Goal: Transaction & Acquisition: Purchase product/service

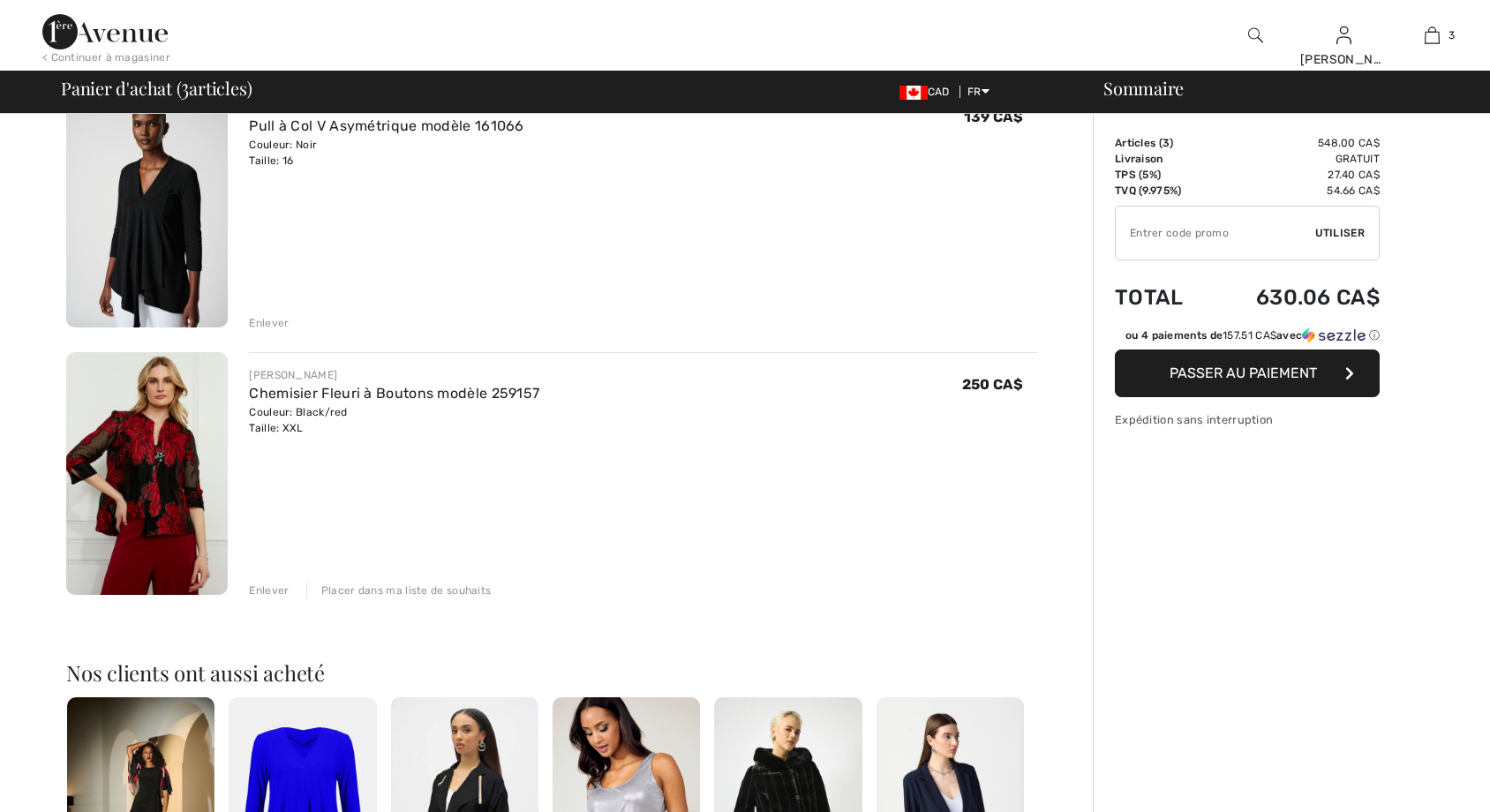
scroll to position [441, 0]
checkbox input "true"
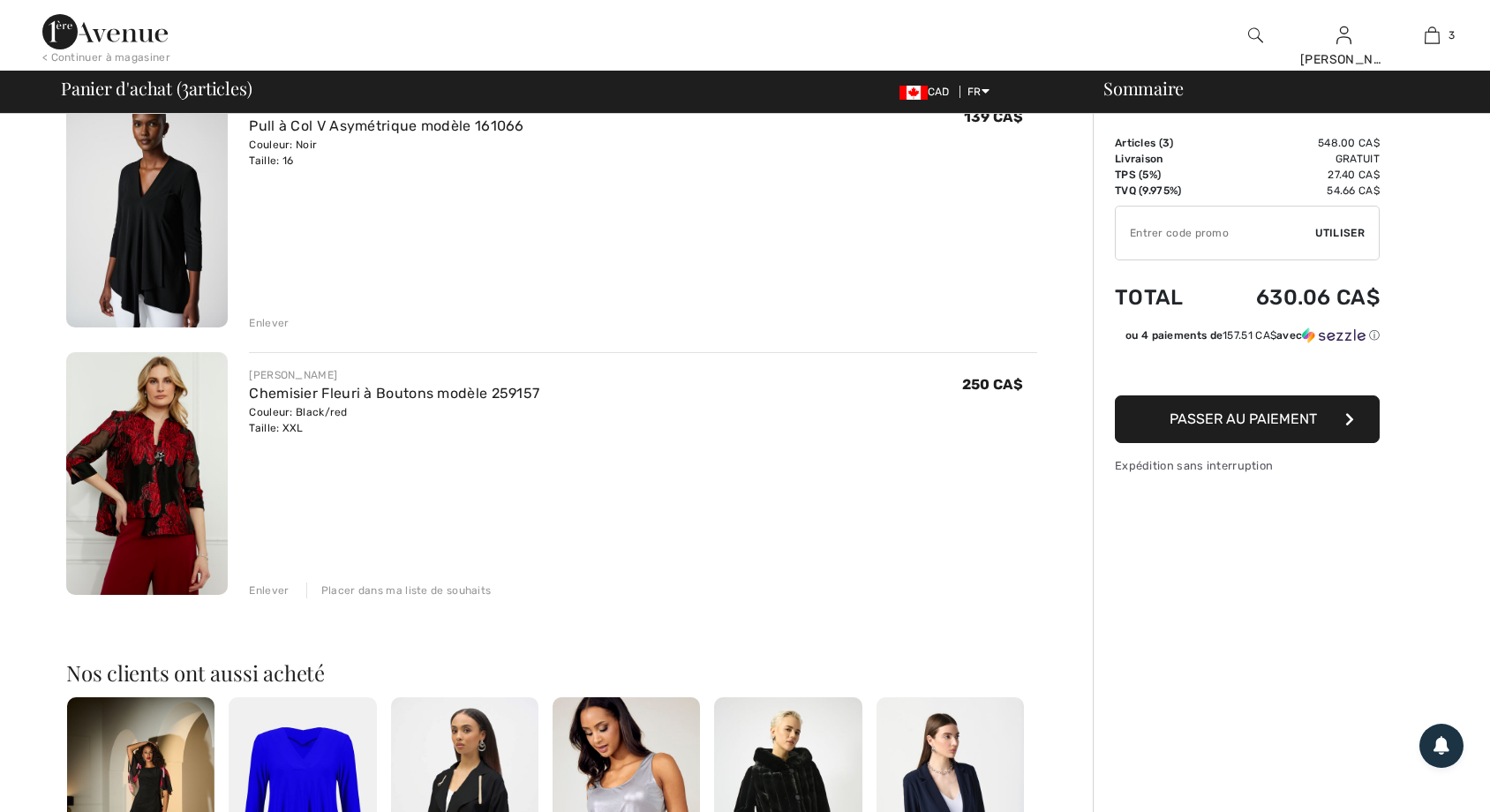
scroll to position [0, 0]
click at [147, 499] on img at bounding box center [147, 473] width 162 height 242
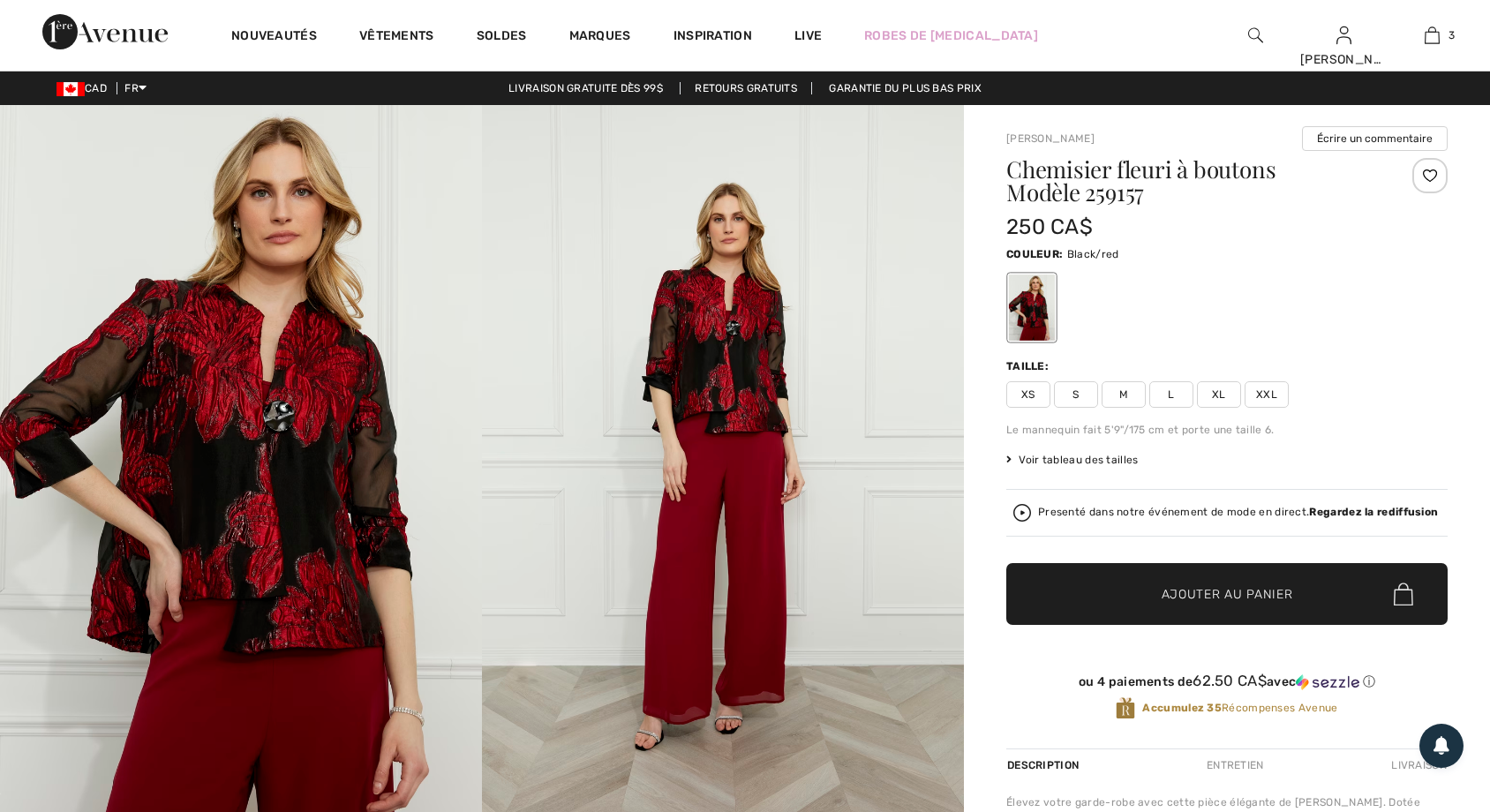
click at [522, 580] on img at bounding box center [723, 466] width 482 height 722
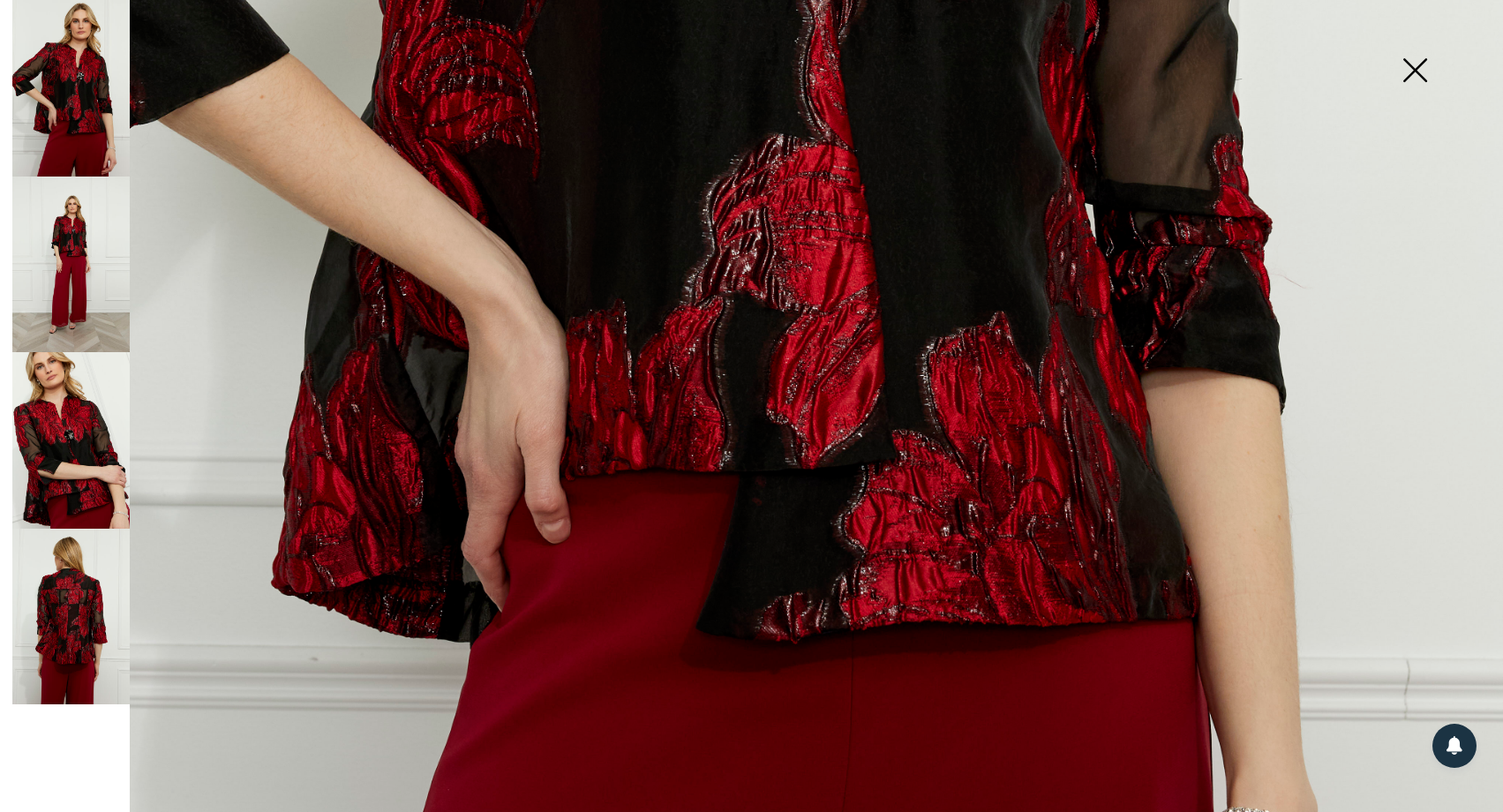
scroll to position [1059, 0]
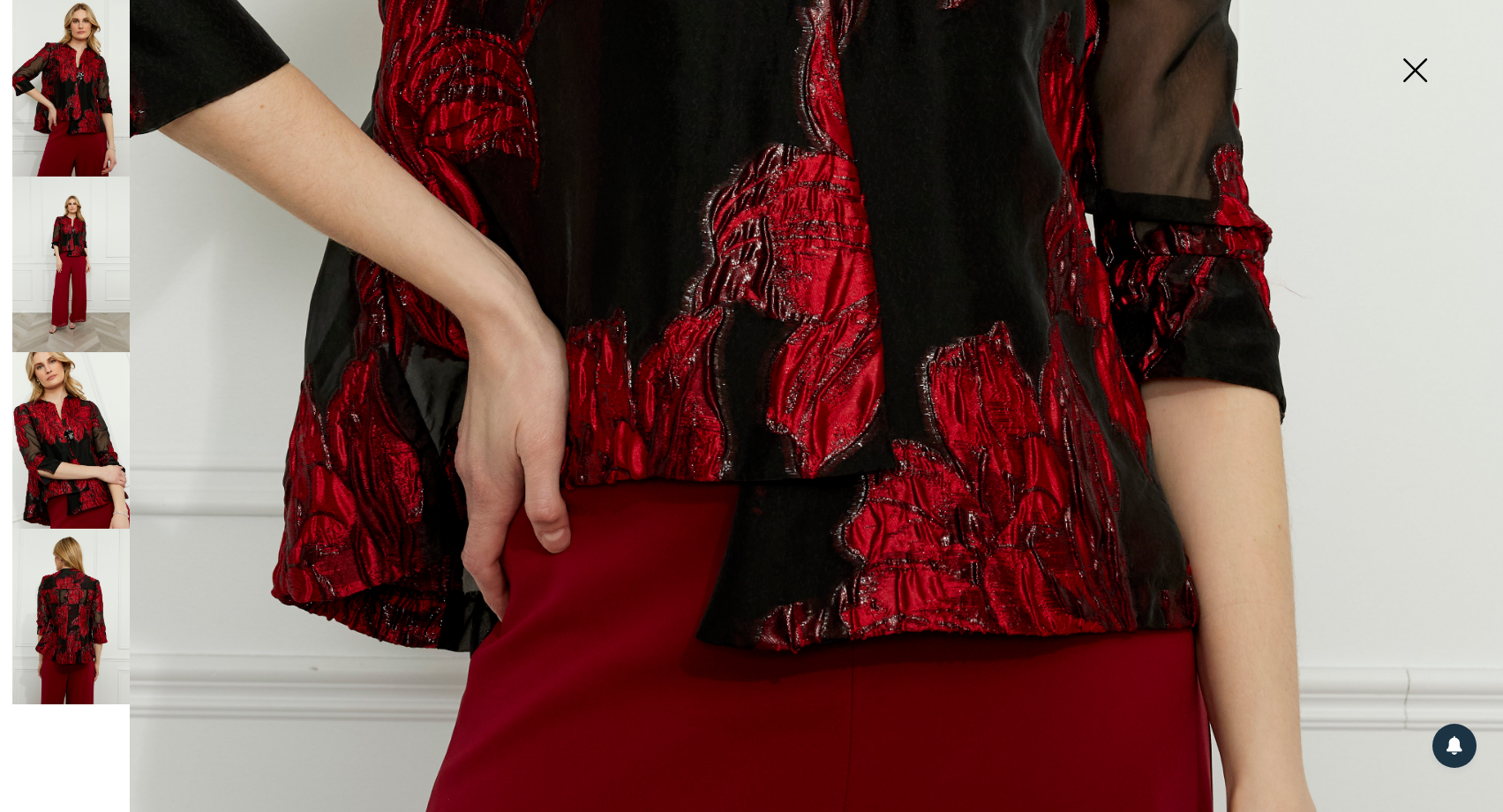
click at [91, 634] on img at bounding box center [71, 616] width 118 height 176
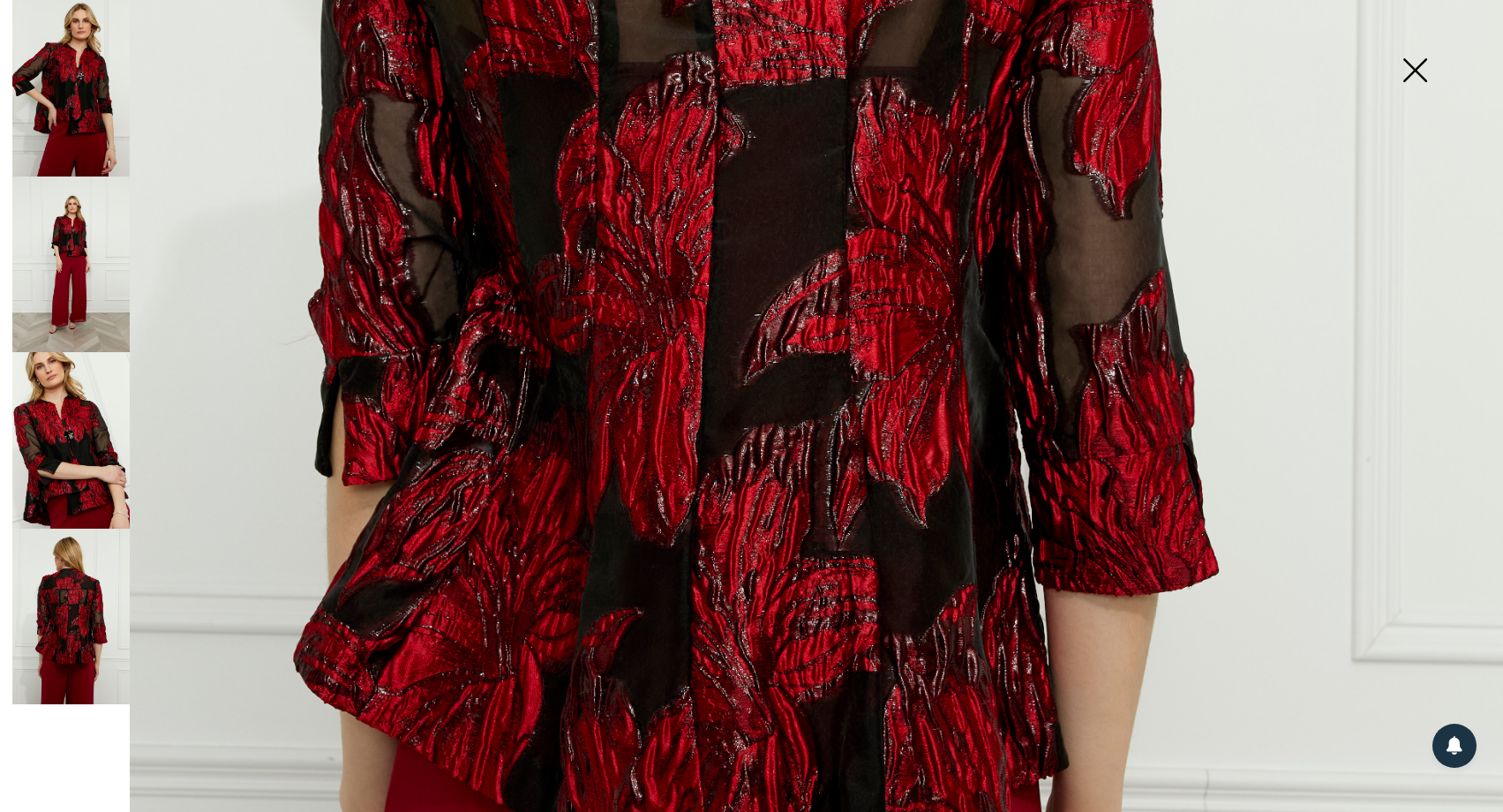
scroll to position [1235, 0]
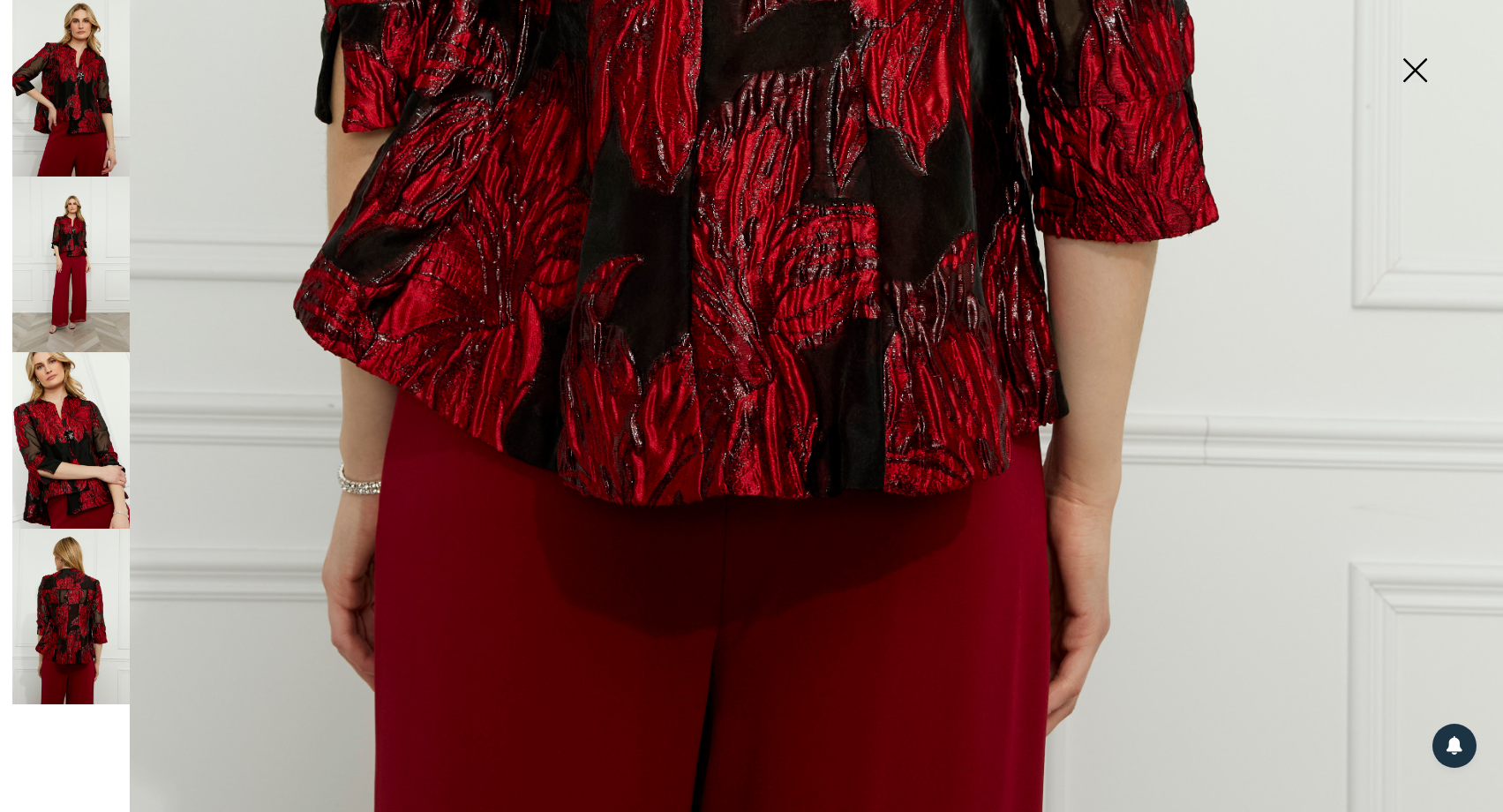
click at [1424, 71] on img at bounding box center [1414, 71] width 89 height 91
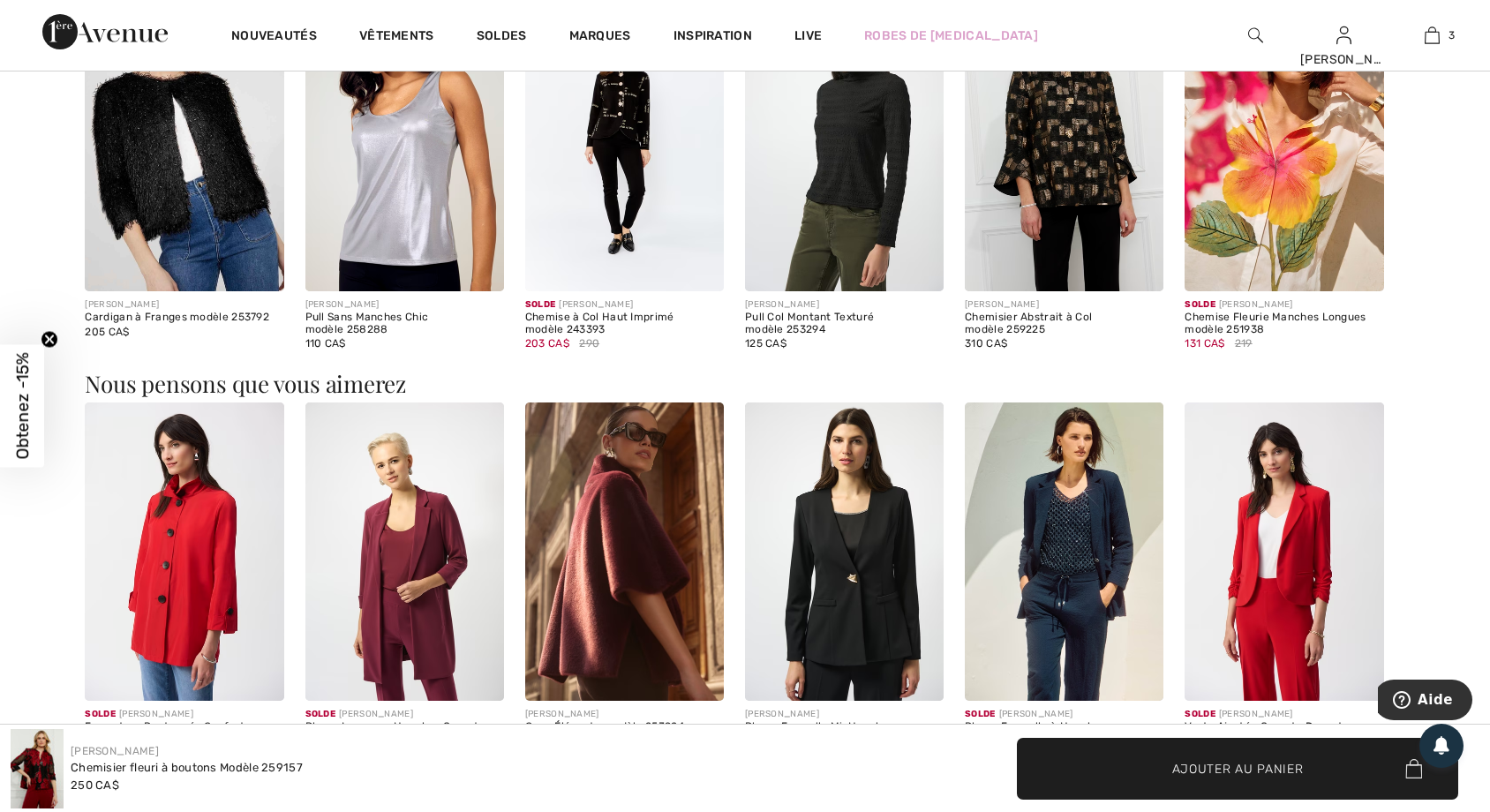
scroll to position [601, 0]
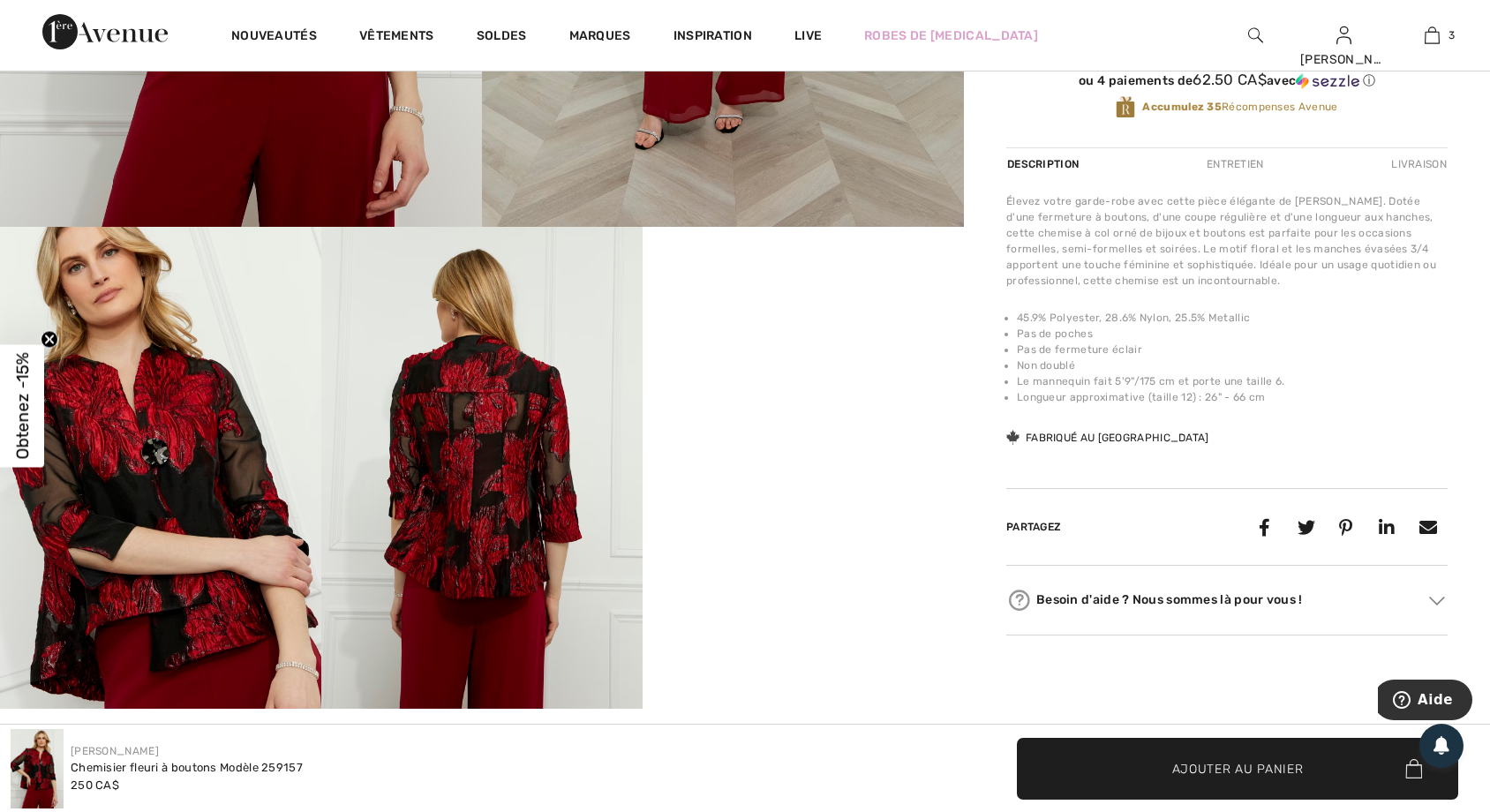
click at [815, 387] on video "Your browser does not support the video tag." at bounding box center [802, 307] width 321 height 161
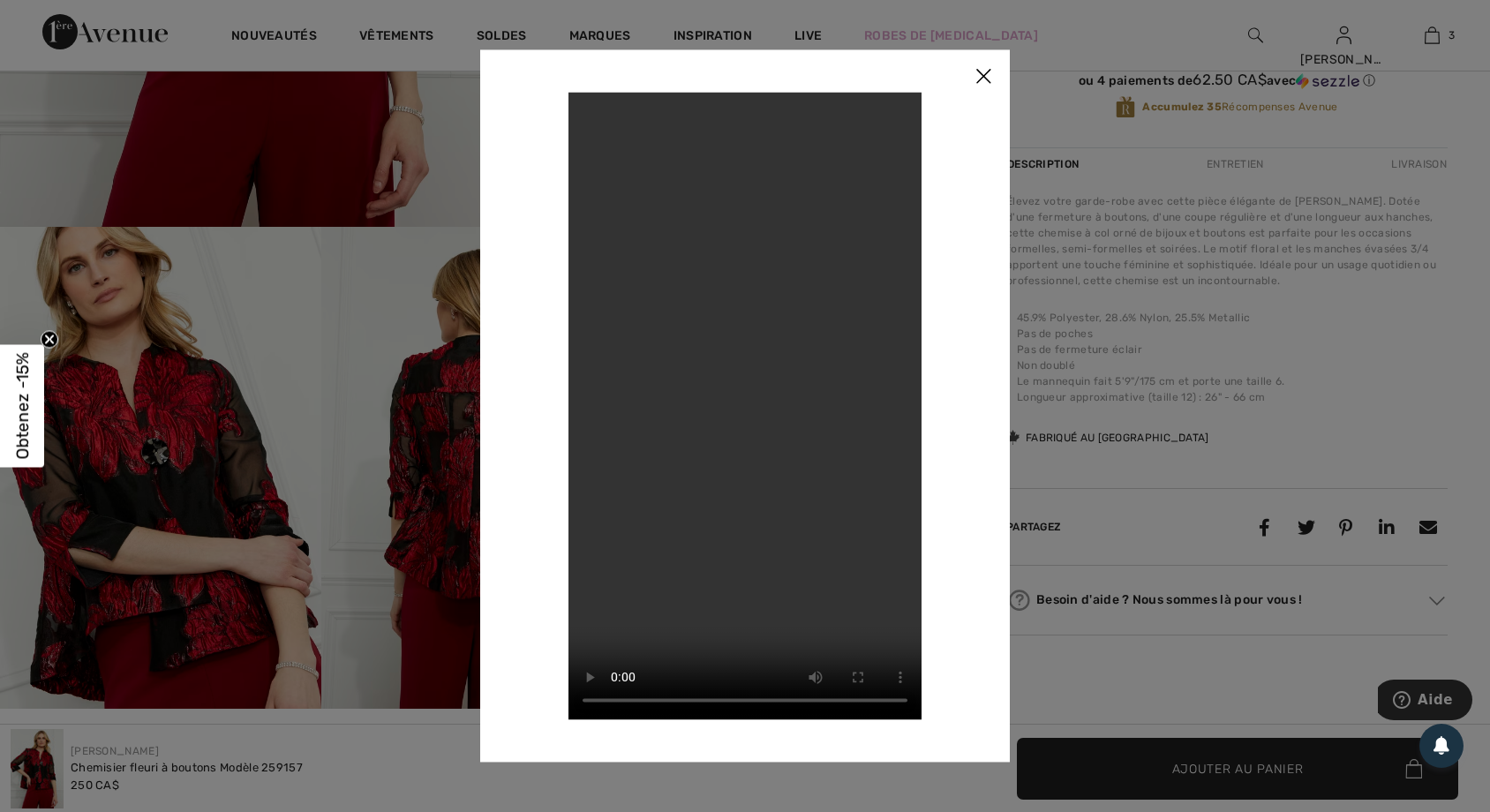
click at [984, 78] on img at bounding box center [983, 77] width 53 height 54
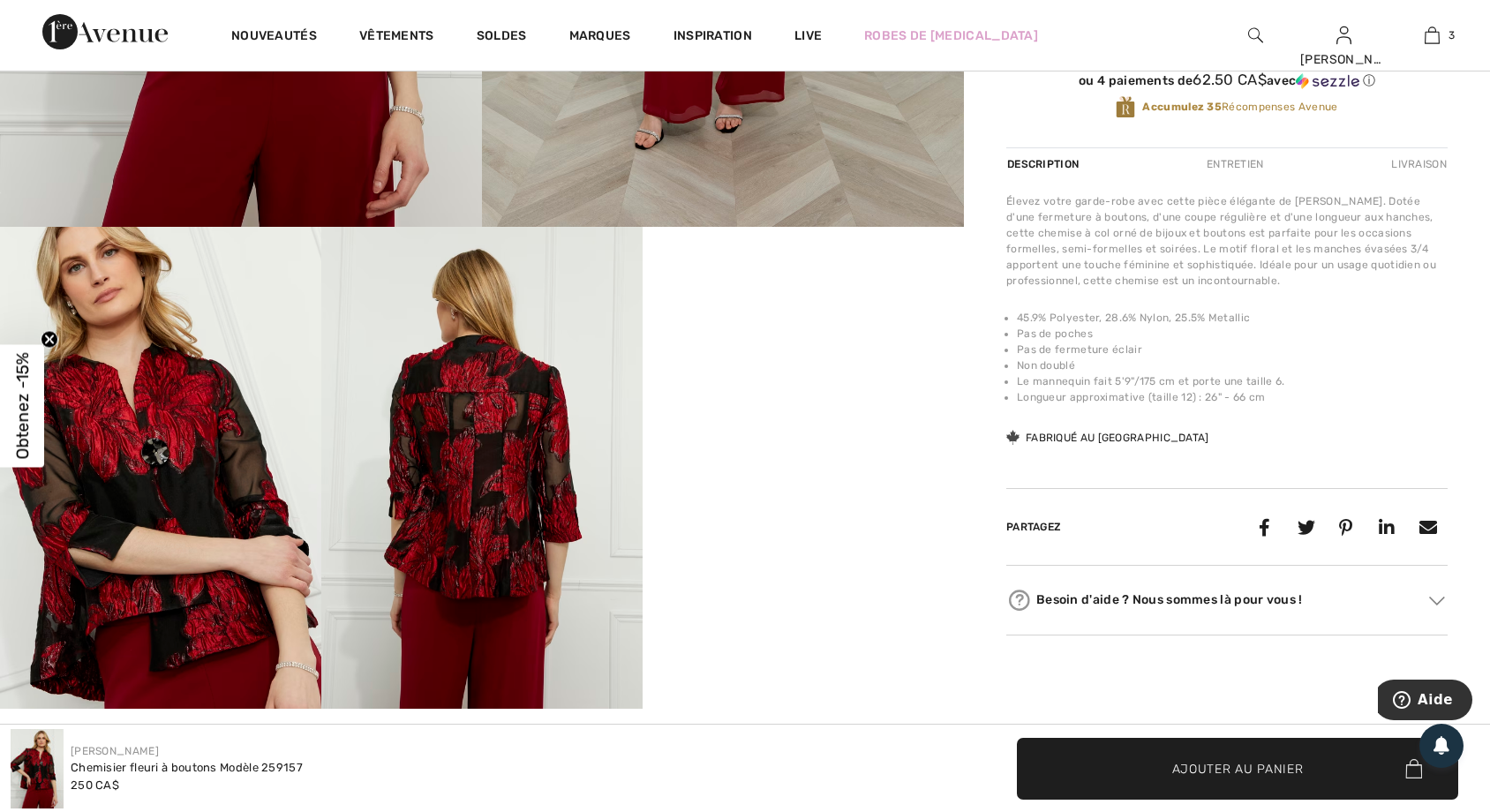
click at [985, 76] on div "Frank Lyman Écrire un commentaire Chemisier fleuri à boutons Modèle 259157 250 …" at bounding box center [1228, 117] width 527 height 1225
click at [978, 77] on div "Frank Lyman Écrire un commentaire Chemisier fleuri à boutons Modèle 259157 250 …" at bounding box center [1228, 117] width 527 height 1225
click at [811, 387] on video "Your browser does not support the video tag." at bounding box center [802, 307] width 321 height 161
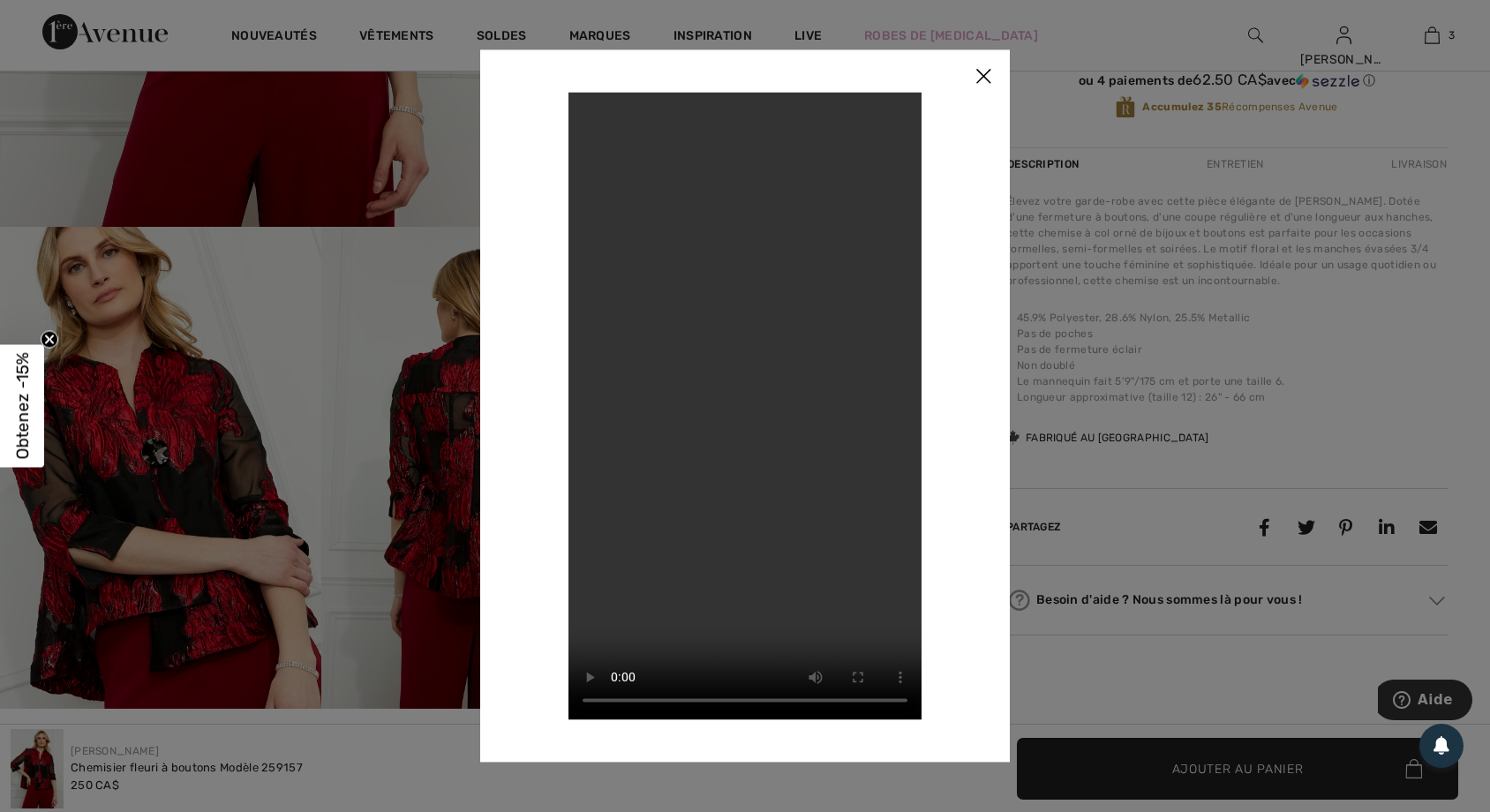
click at [989, 73] on img at bounding box center [983, 77] width 53 height 54
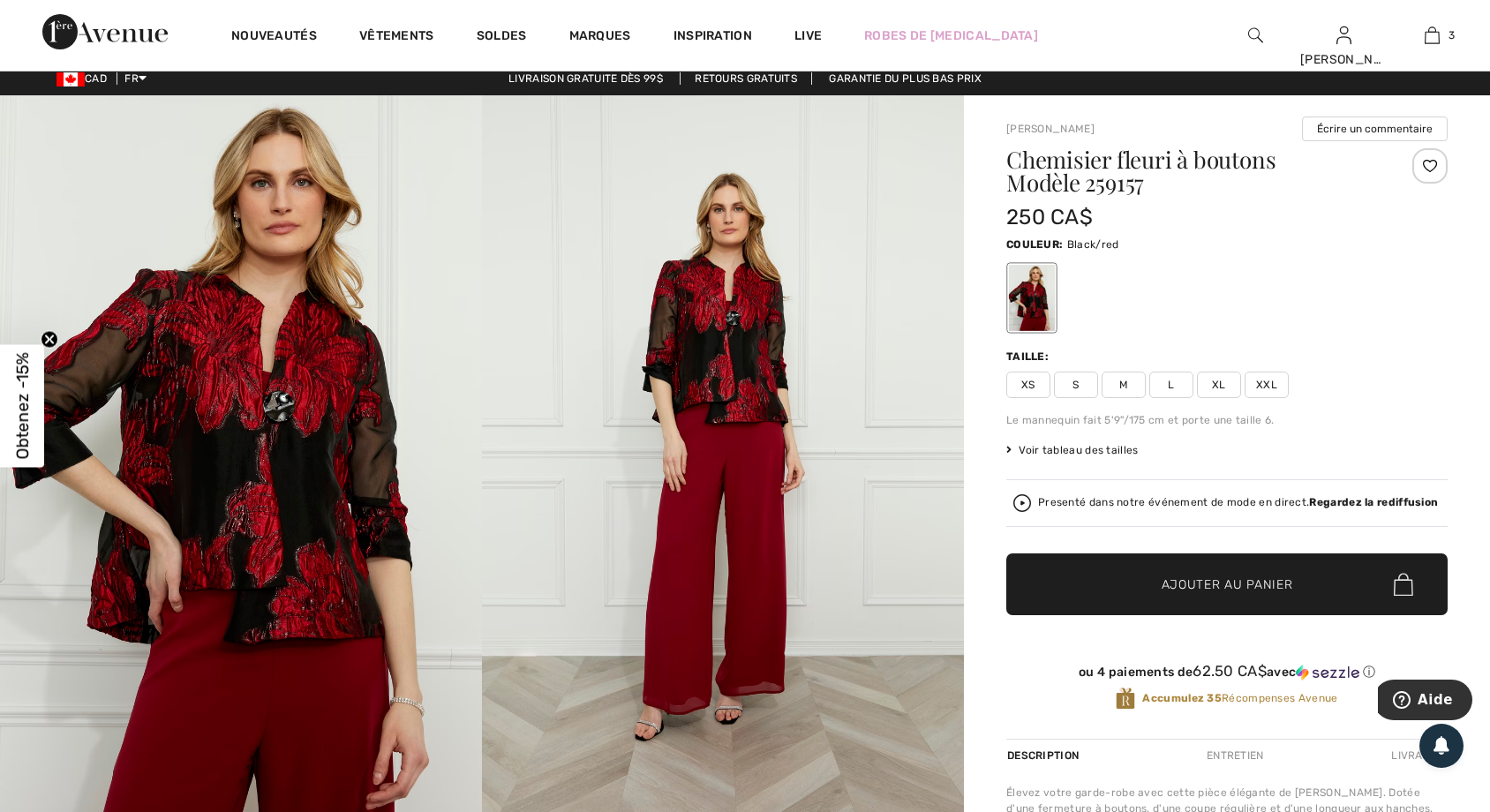
scroll to position [0, 0]
